Goal: Information Seeking & Learning: Understand process/instructions

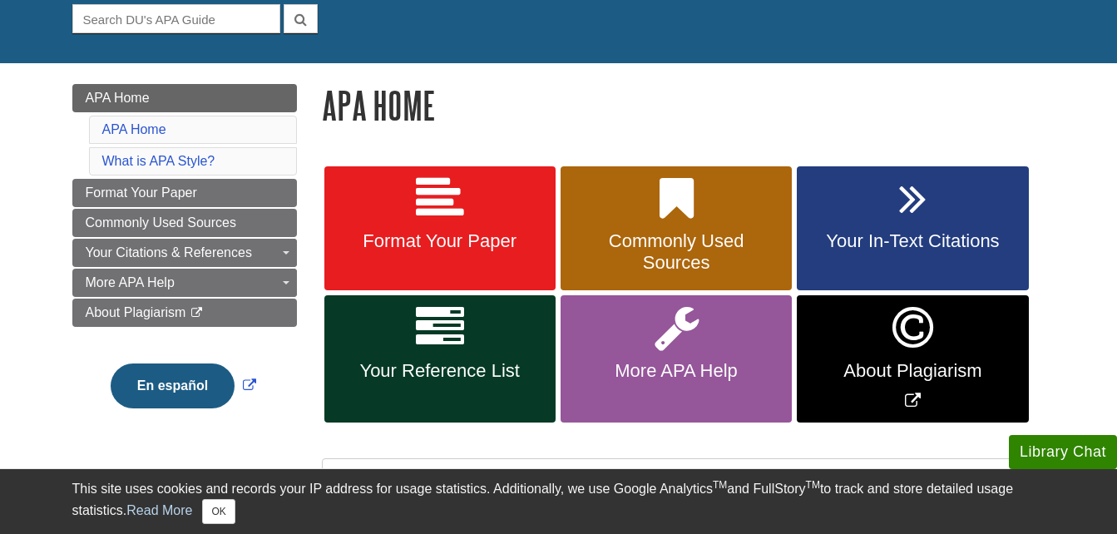
scroll to position [166, 0]
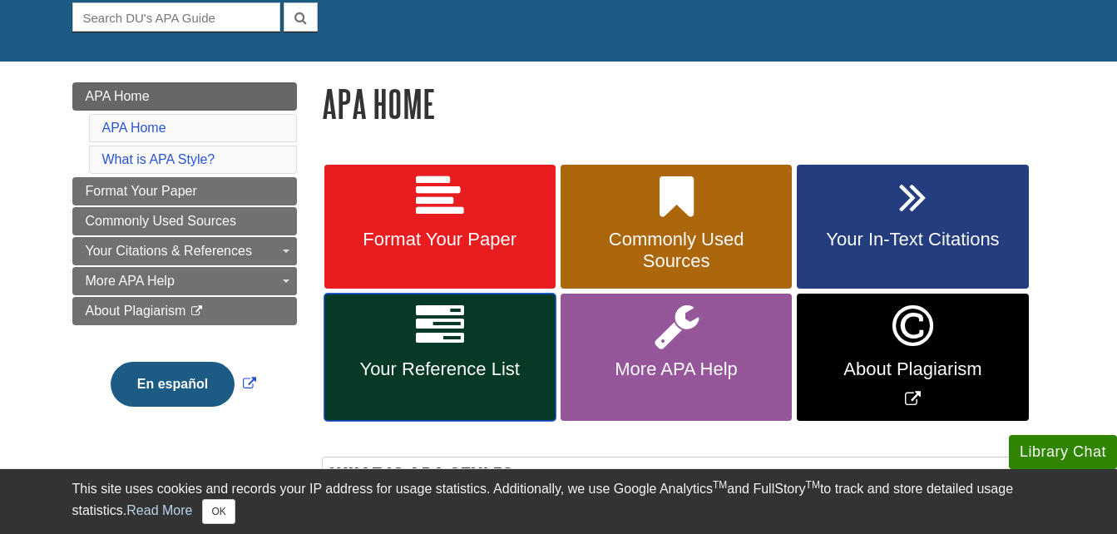
click at [477, 354] on link "Your Reference List" at bounding box center [439, 357] width 231 height 127
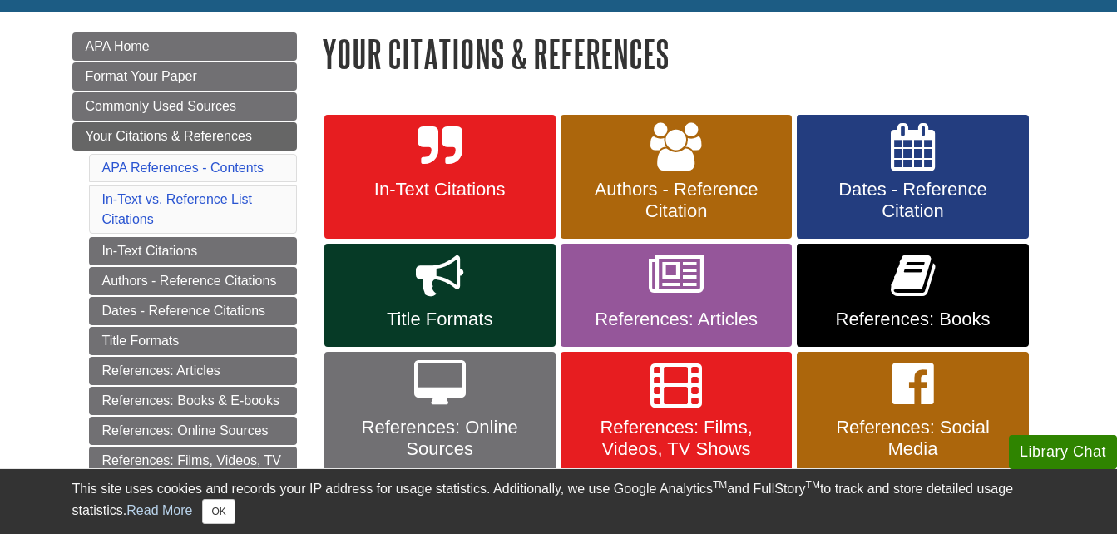
scroll to position [300, 0]
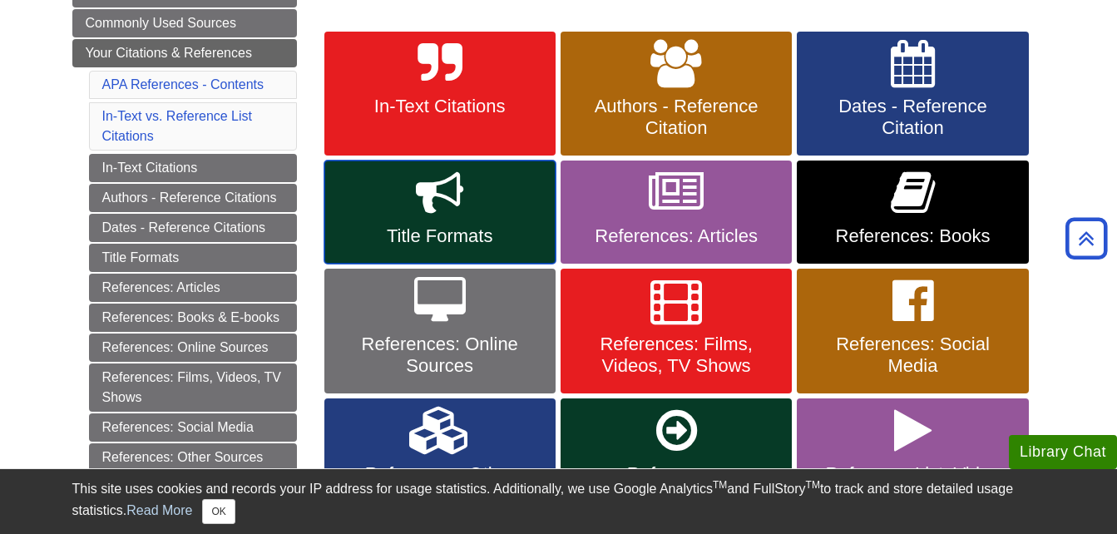
click at [422, 220] on link "Title Formats" at bounding box center [439, 212] width 231 height 103
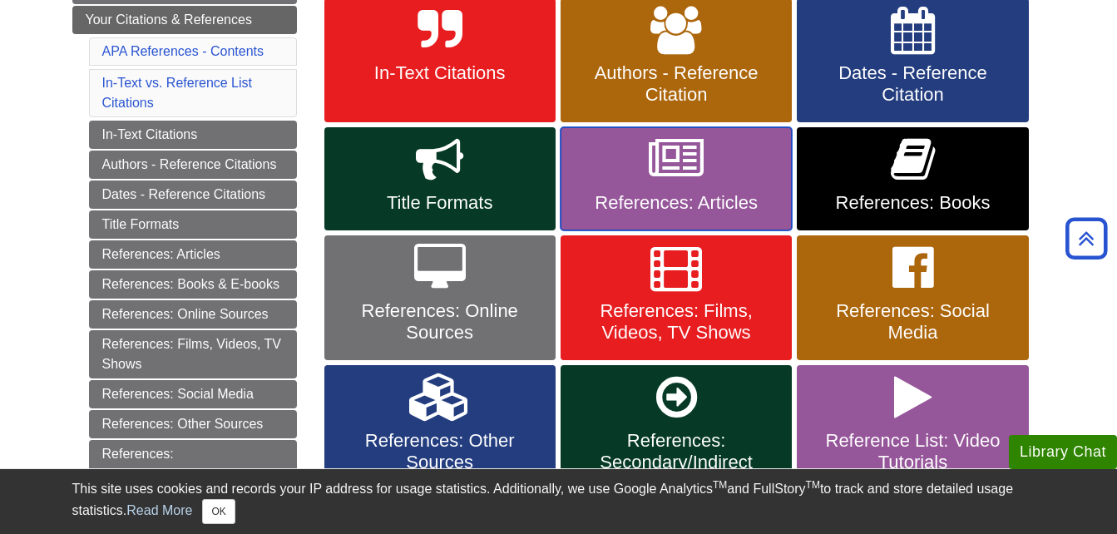
click at [647, 177] on link "References: Articles" at bounding box center [676, 178] width 231 height 103
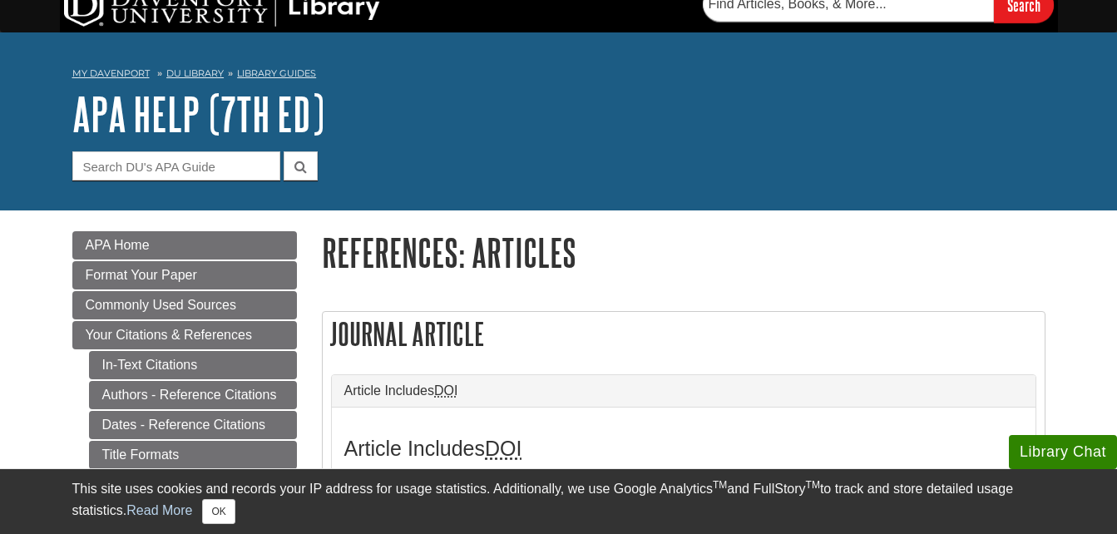
click at [813, 265] on h1 "References: Articles" at bounding box center [684, 252] width 724 height 42
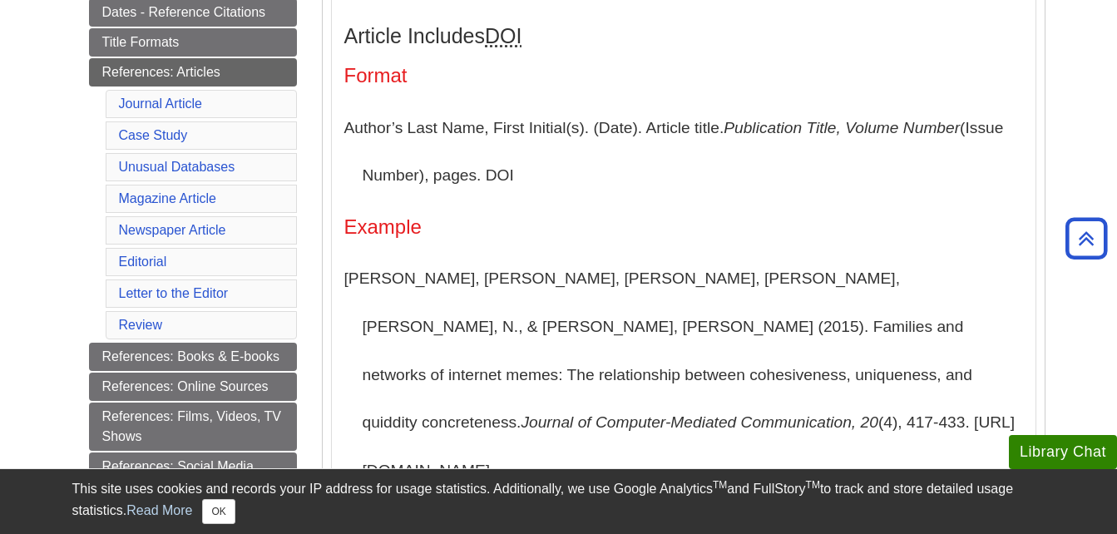
scroll to position [433, 0]
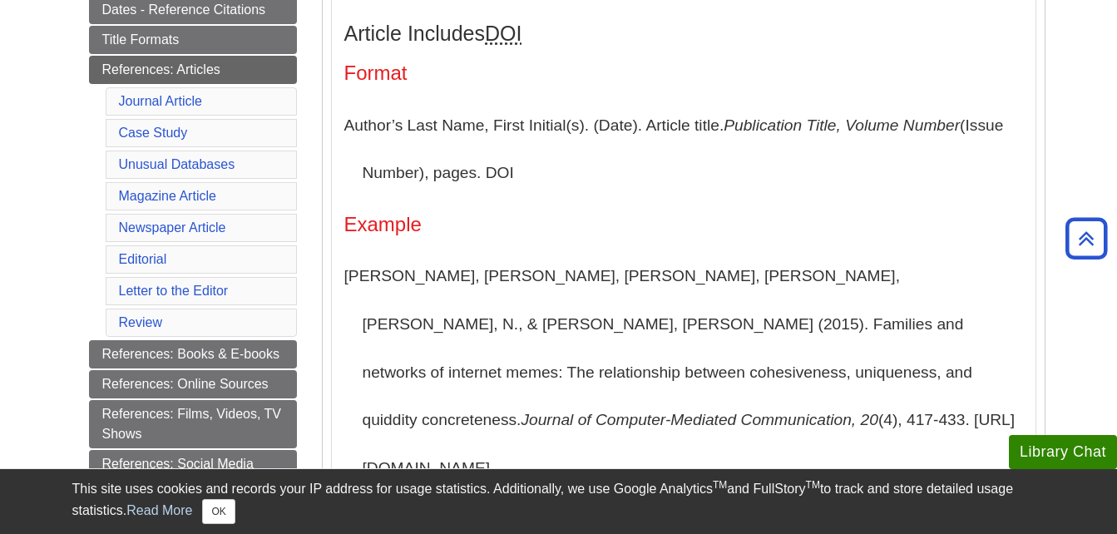
click at [529, 228] on h4 "Example" at bounding box center [683, 225] width 679 height 22
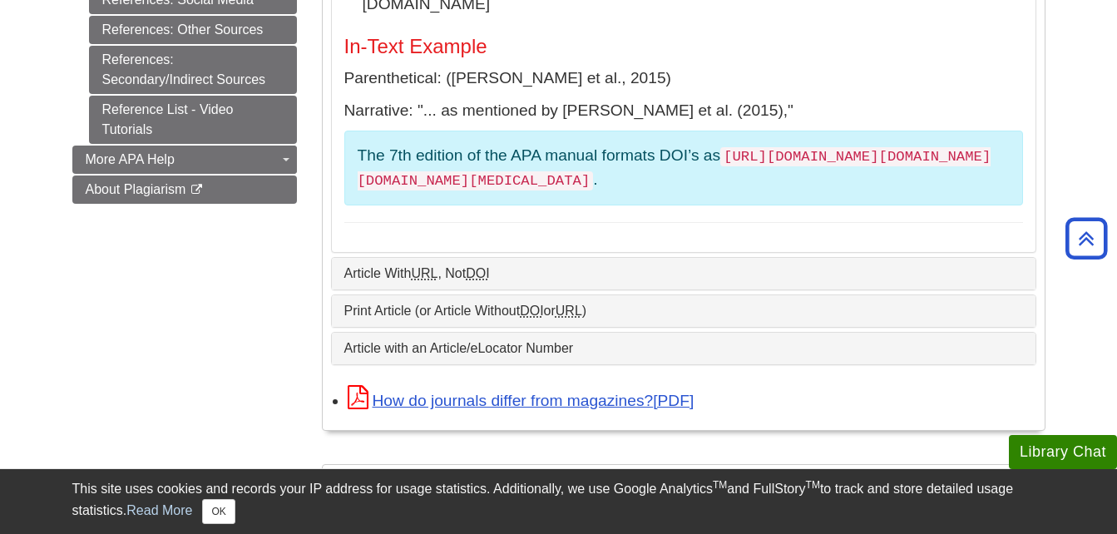
scroll to position [899, 0]
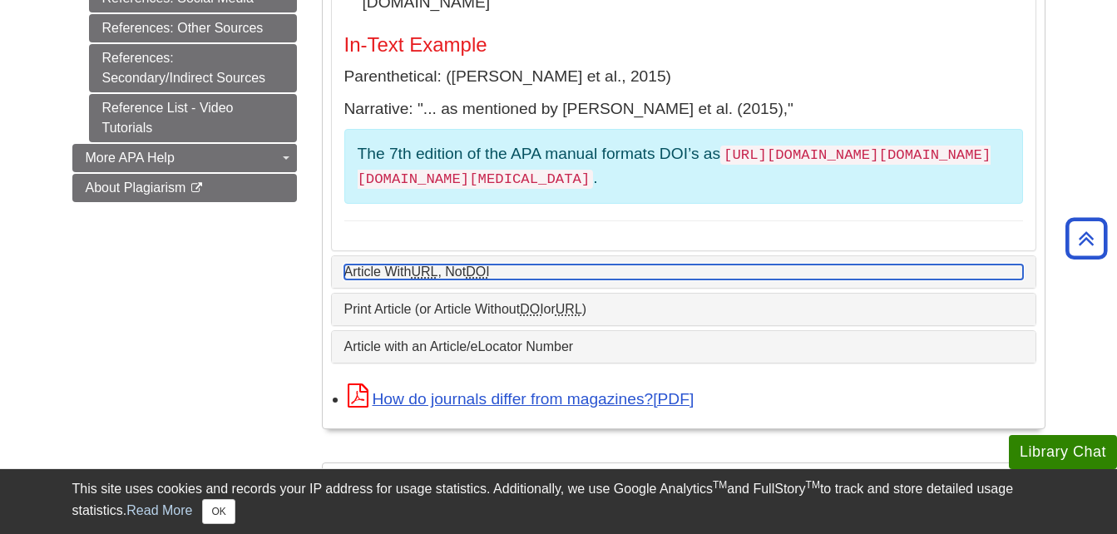
click at [464, 265] on link "Article With URL , Not DOI" at bounding box center [683, 272] width 679 height 15
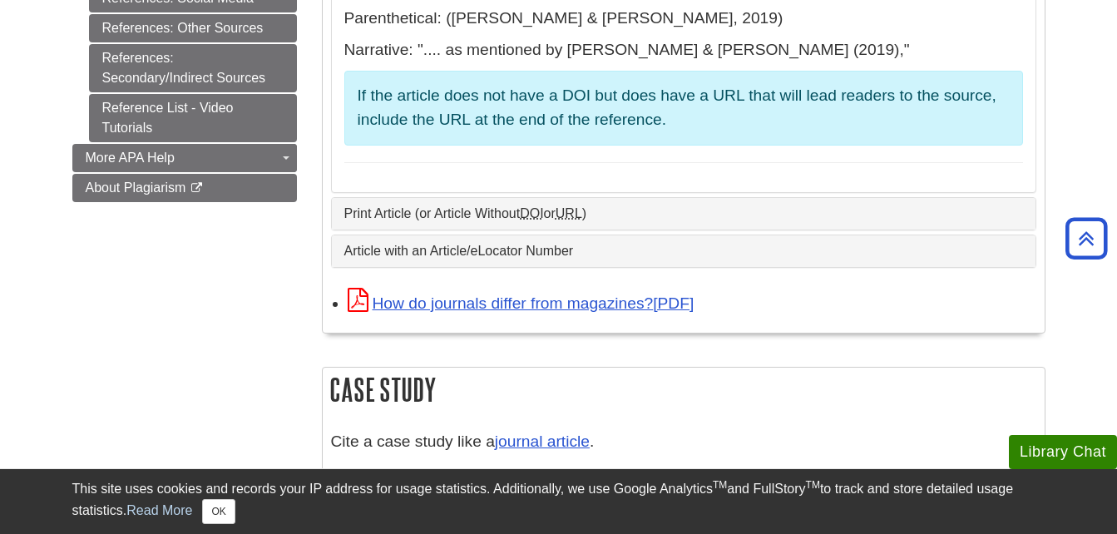
click at [799, 53] on p "Narrative: ".... as mentioned by [PERSON_NAME] & [PERSON_NAME] (2019),"" at bounding box center [683, 50] width 679 height 24
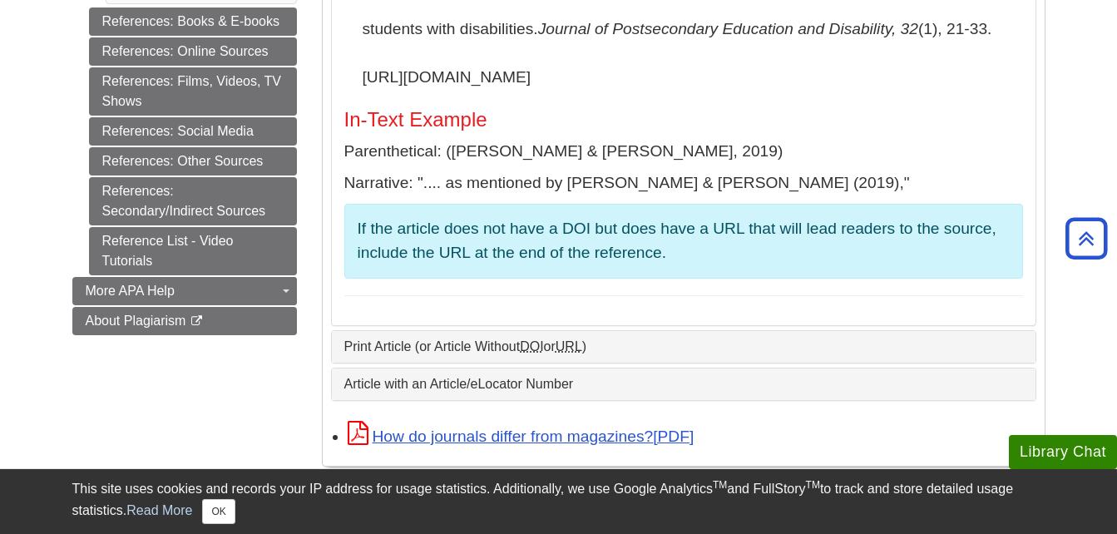
scroll to position [732, 0]
